Goal: Book appointment/travel/reservation

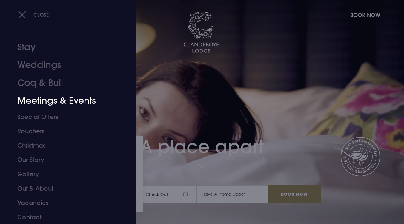
scroll to position [0, 0]
click at [44, 70] on link "Weddings" at bounding box center [64, 65] width 94 height 18
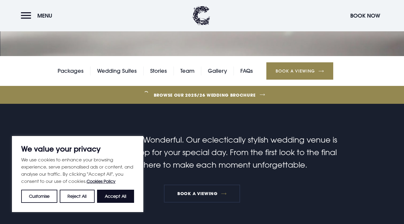
scroll to position [177, 0]
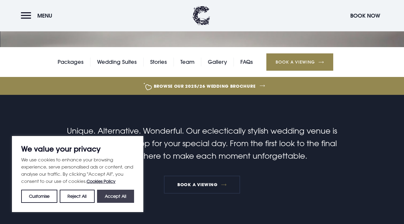
click at [117, 194] on button "Accept All" at bounding box center [115, 196] width 37 height 13
checkbox input "true"
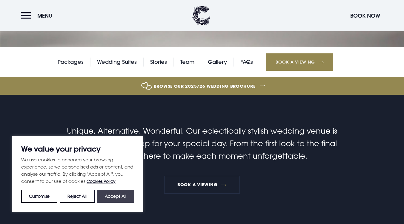
checkbox input "true"
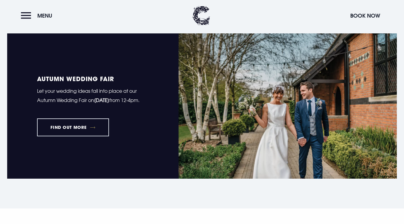
scroll to position [431, 0]
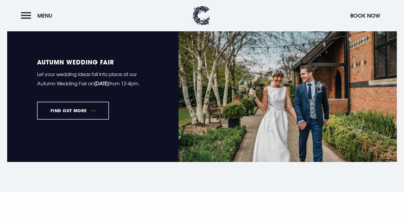
click at [76, 113] on link "FIND OUT MORE" at bounding box center [73, 111] width 72 height 18
